Goal: Contribute content: Contribute content

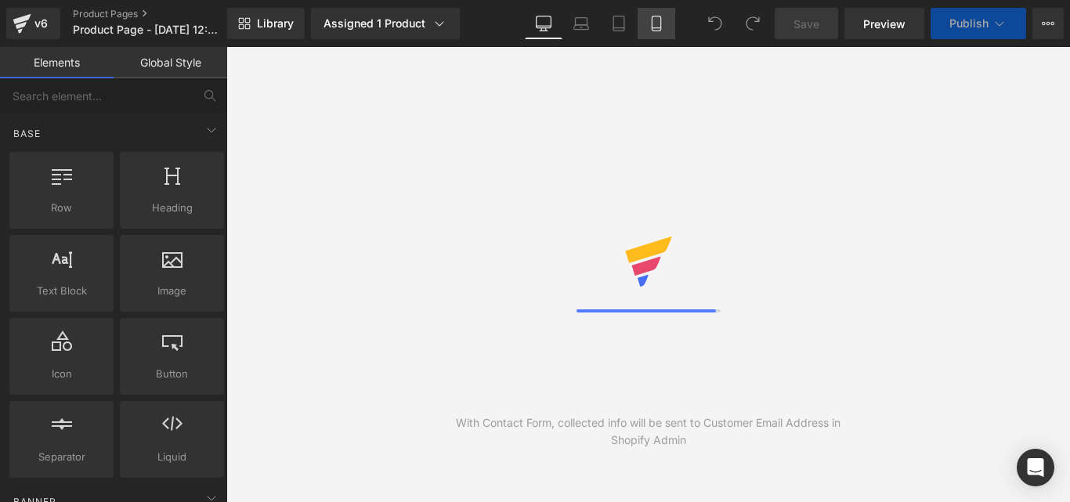
drag, startPoint x: 0, startPoint y: 0, endPoint x: 655, endPoint y: 20, distance: 655.3
click at [657, 27] on icon at bounding box center [657, 24] width 16 height 16
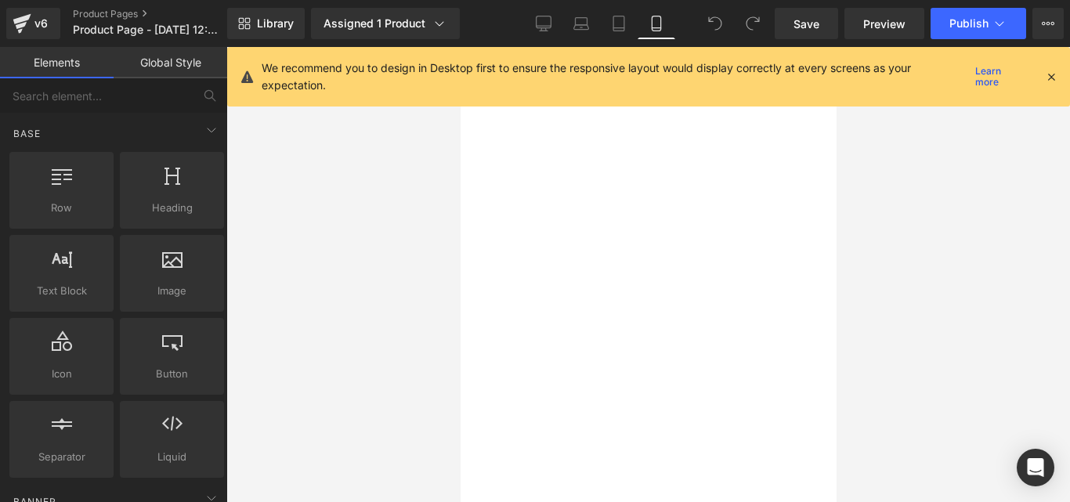
click at [646, 21] on link "Mobile" at bounding box center [657, 23] width 38 height 31
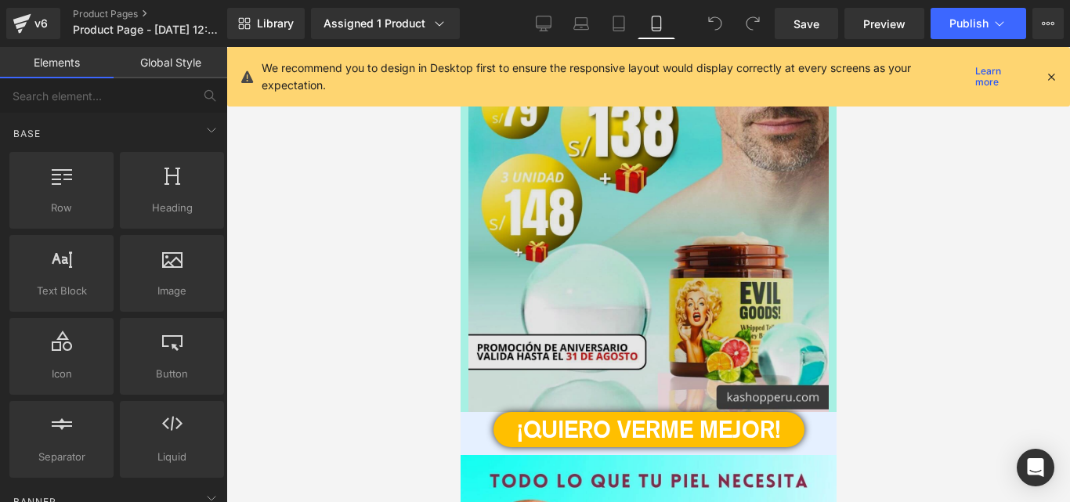
scroll to position [2090, 0]
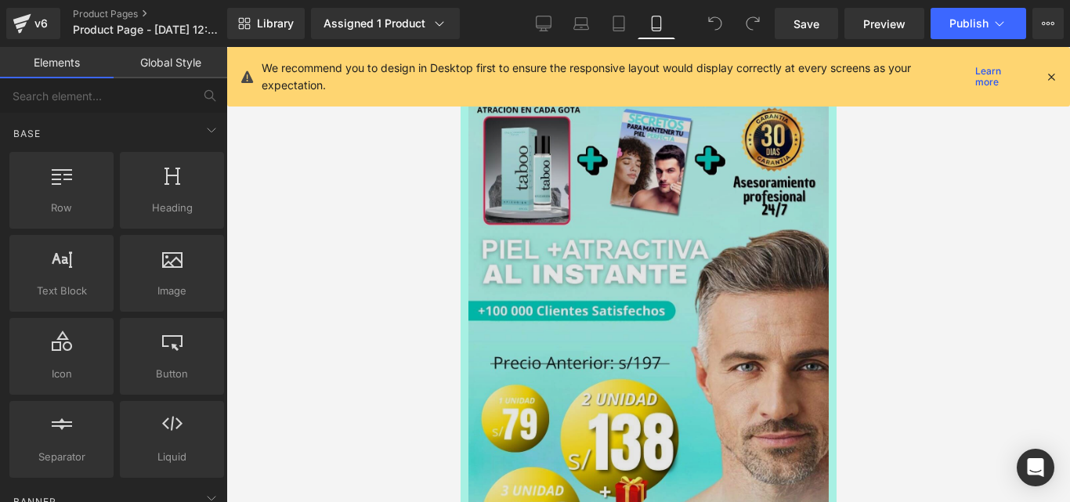
click at [629, 288] on img at bounding box center [644, 375] width 368 height 700
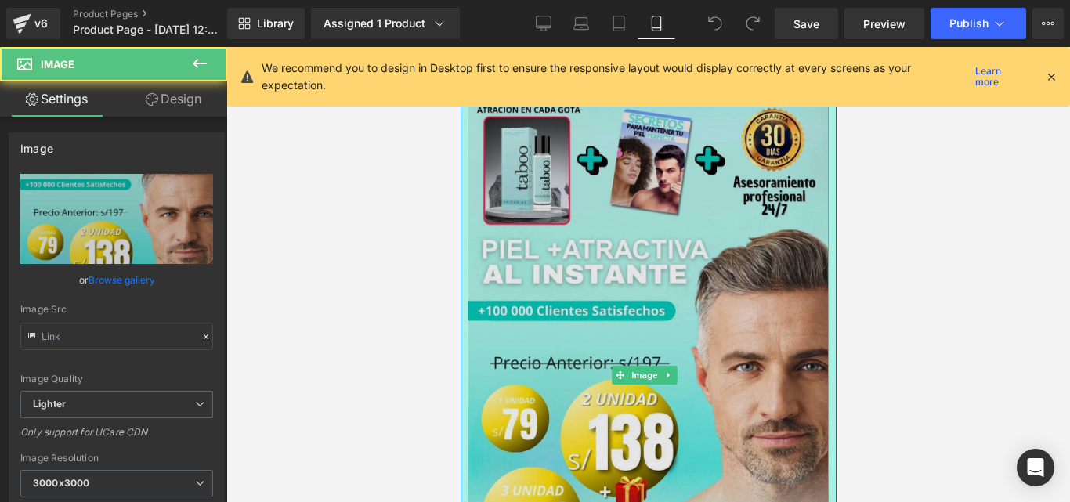
type input "[URL][DOMAIN_NAME][PERSON_NAME]"
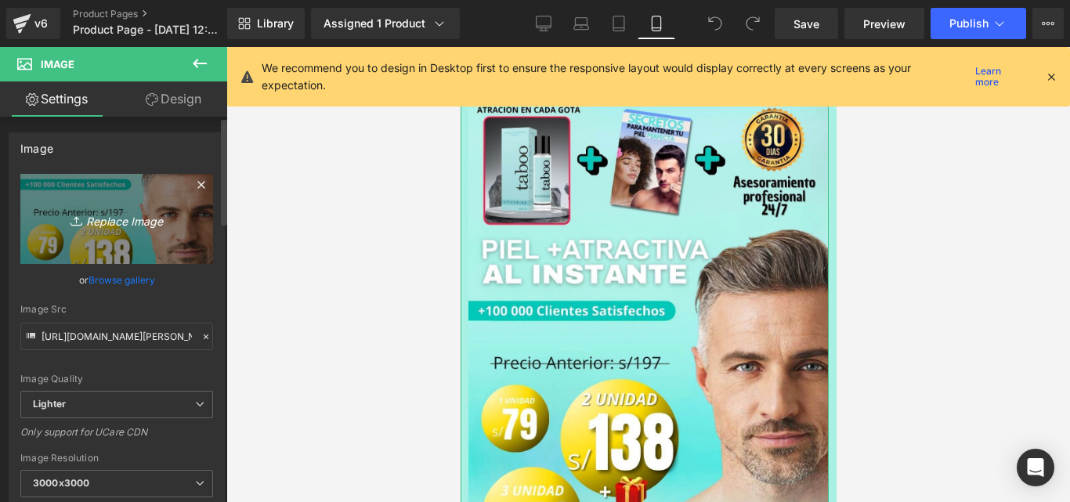
click at [101, 215] on icon "Replace Image" at bounding box center [116, 219] width 125 height 20
type input "C:\fakepath\[PERSON_NAME] ticket medio + REGALO (1).jpg"
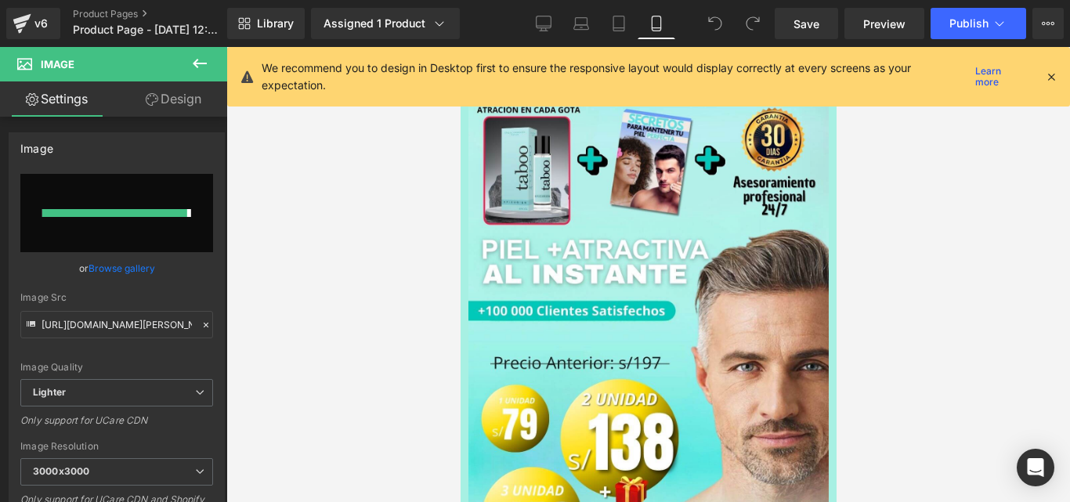
type input "[URL][DOMAIN_NAME][PERSON_NAME]"
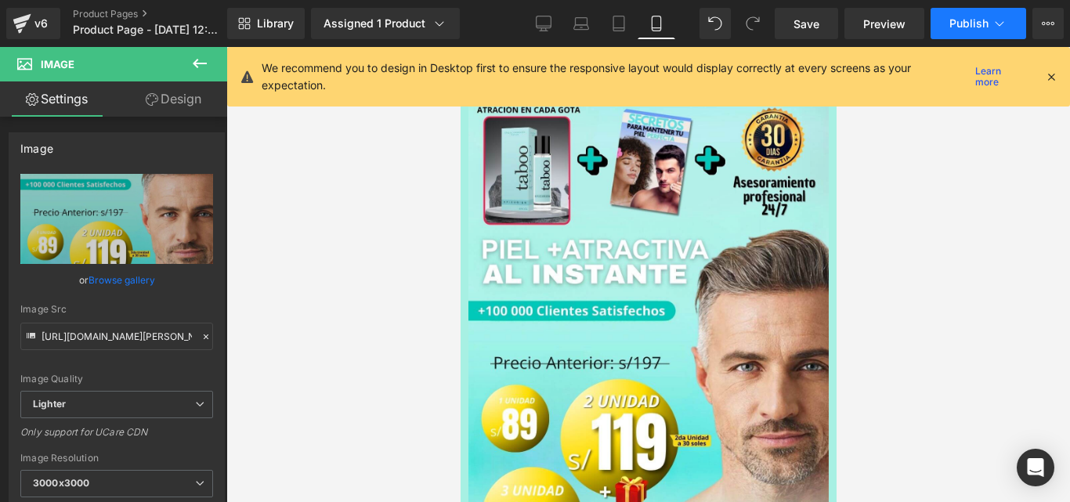
click at [961, 17] on span "Publish" at bounding box center [969, 23] width 39 height 13
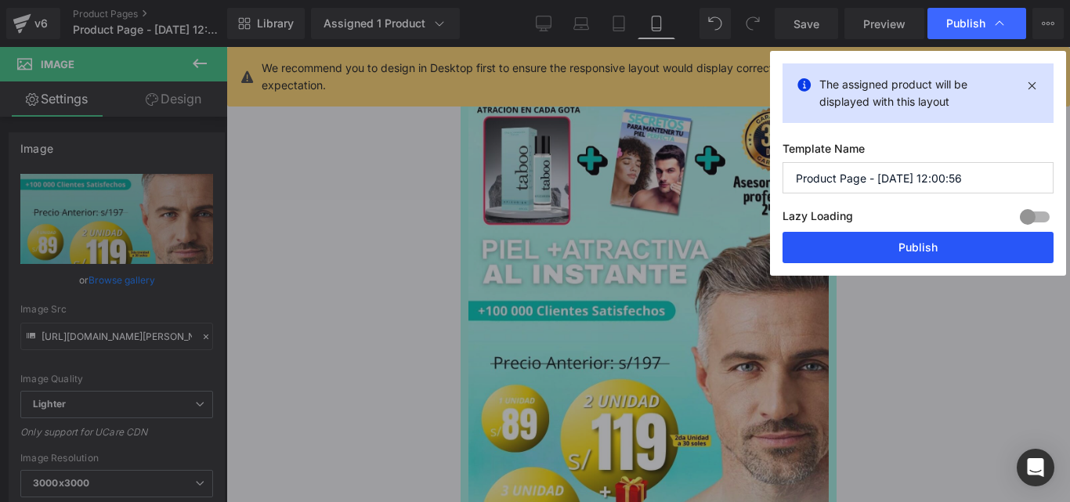
click at [903, 257] on button "Publish" at bounding box center [918, 247] width 271 height 31
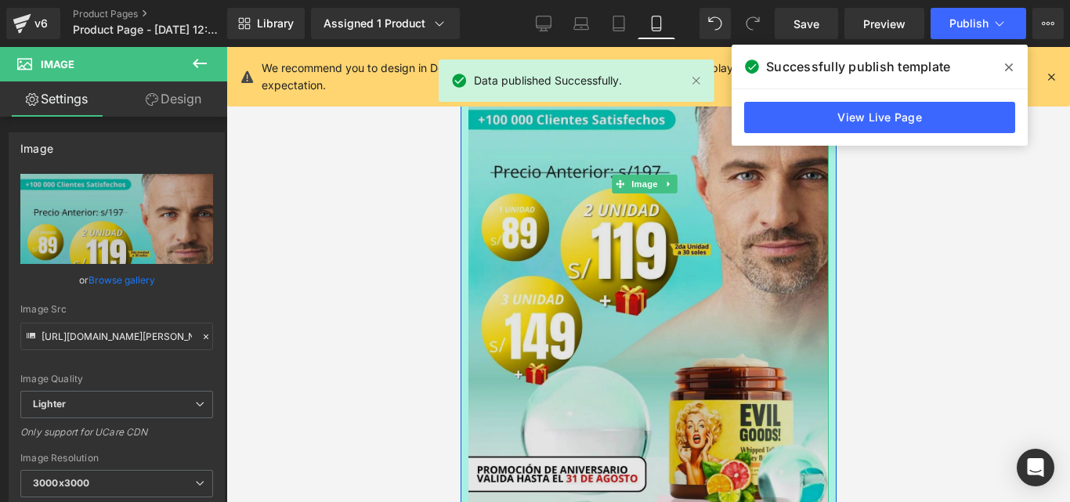
scroll to position [2298, 0]
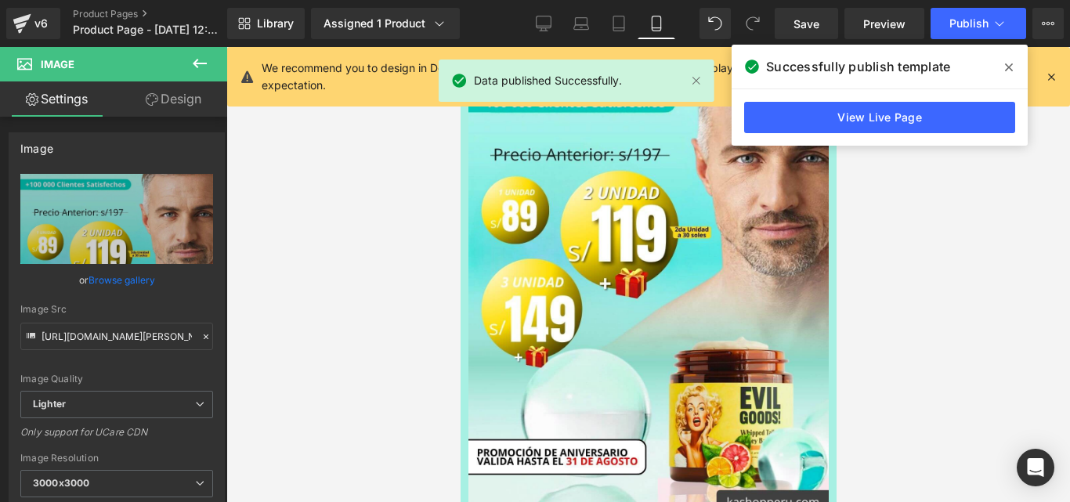
click at [1012, 60] on span at bounding box center [1009, 67] width 25 height 25
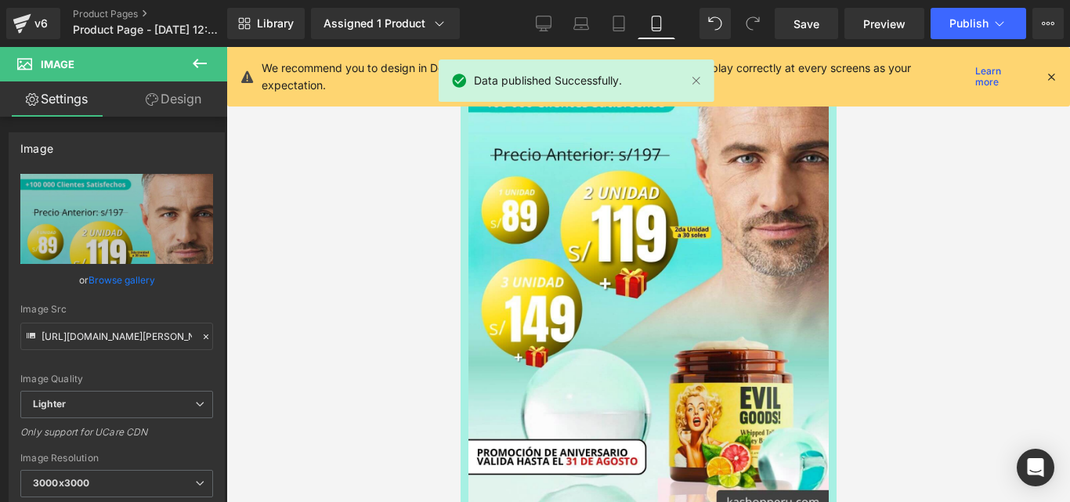
click at [928, 218] on div at bounding box center [648, 274] width 844 height 455
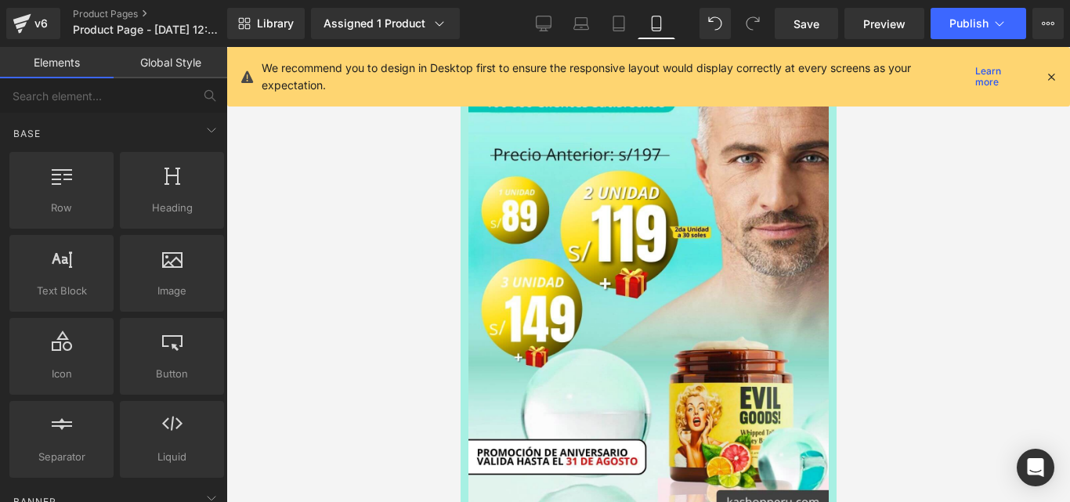
click at [853, 215] on div at bounding box center [648, 274] width 844 height 455
click at [968, 17] on span "Publish" at bounding box center [969, 23] width 39 height 13
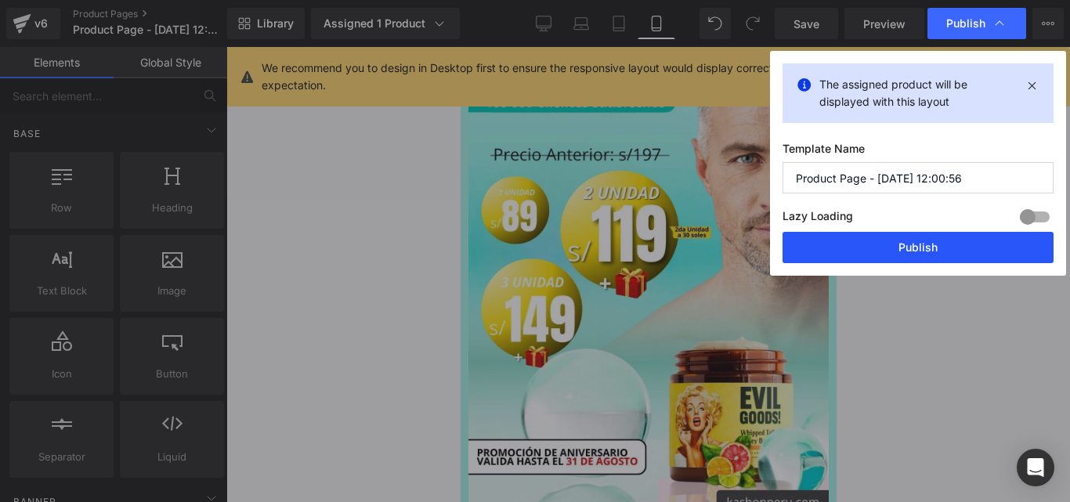
click at [914, 241] on button "Publish" at bounding box center [918, 247] width 271 height 31
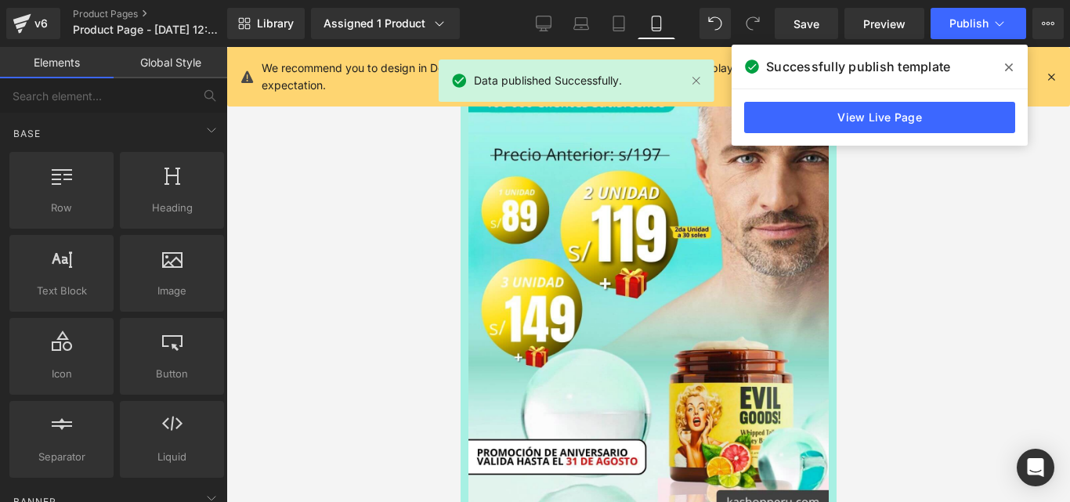
click at [1006, 69] on icon at bounding box center [1009, 67] width 8 height 13
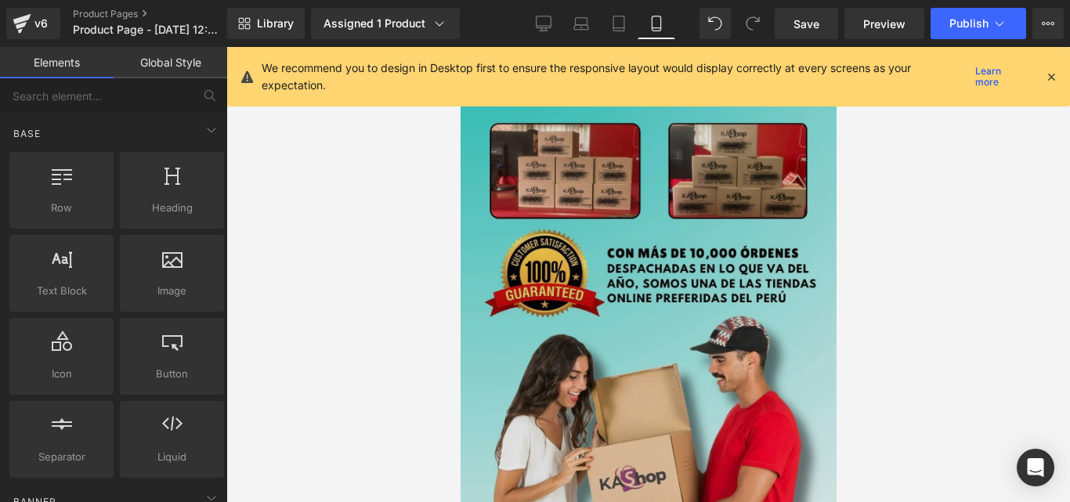
scroll to position [5961, 0]
